Goal: Check status: Check status

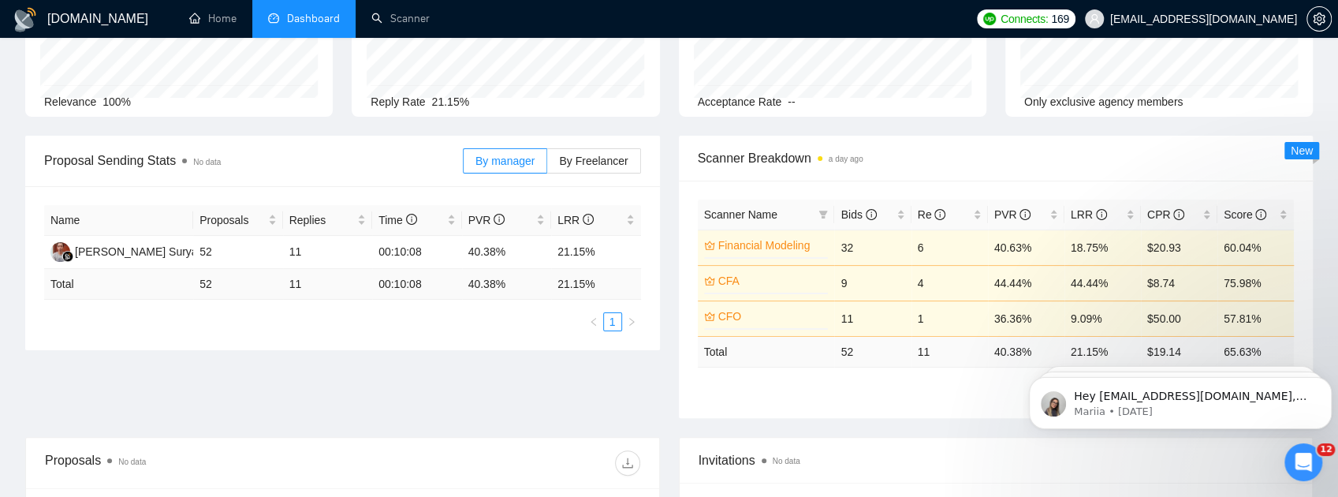
scroll to position [158, 0]
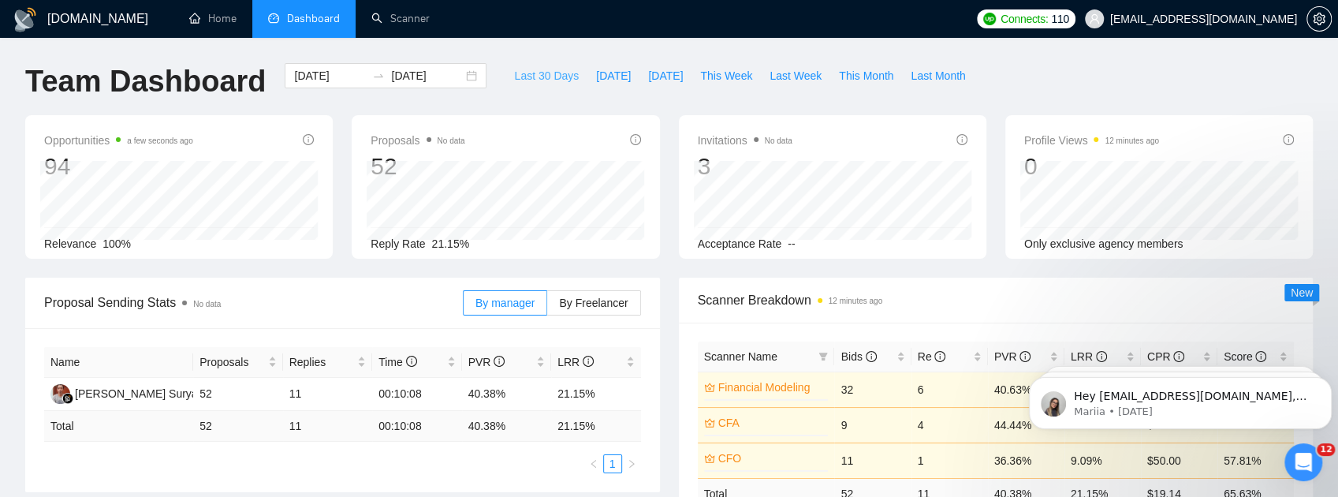
click at [525, 74] on span "Last 30 Days" at bounding box center [546, 75] width 65 height 17
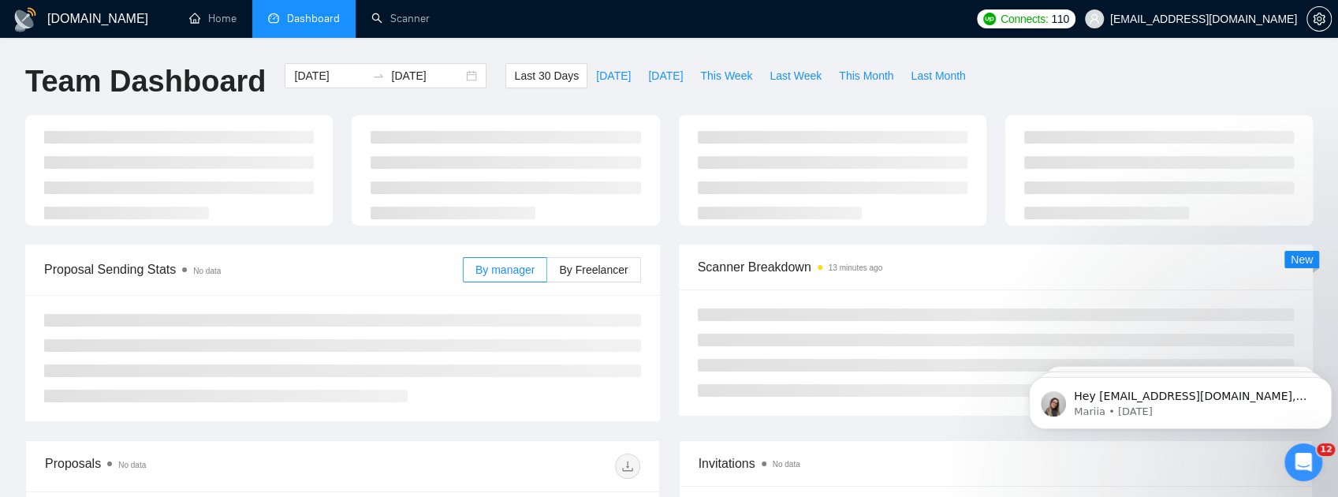
type input "2025-07-17"
type input "2025-08-16"
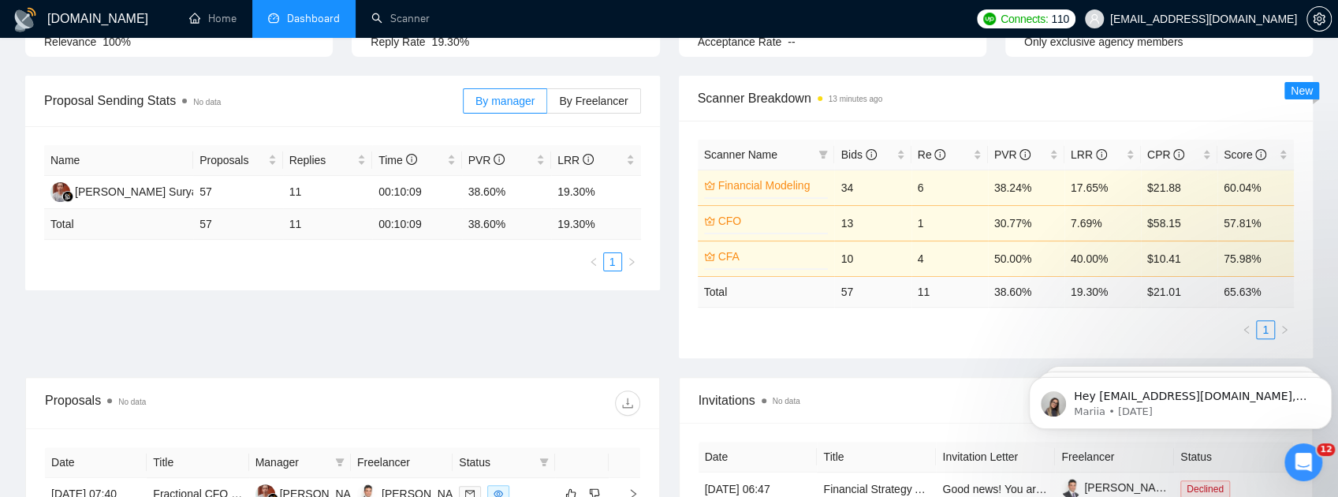
scroll to position [210, 0]
